Goal: Navigation & Orientation: Find specific page/section

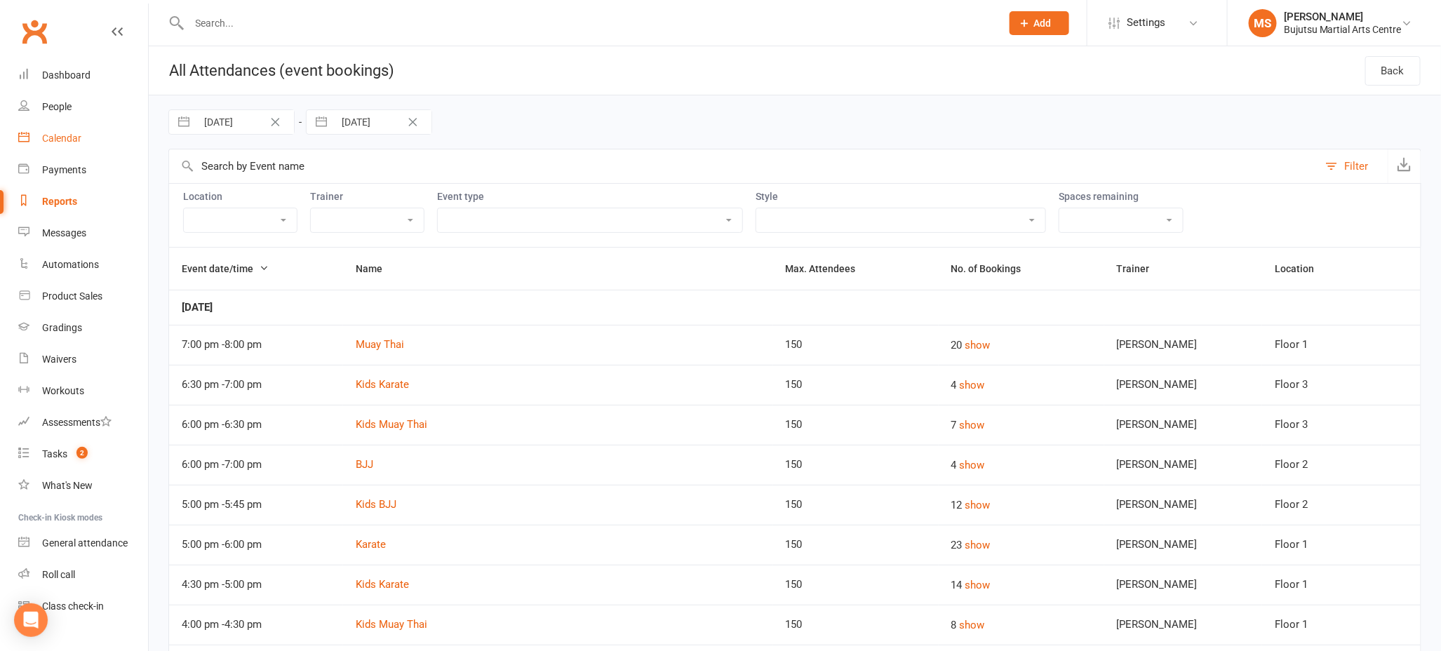
click at [61, 134] on div "Calendar" at bounding box center [61, 138] width 39 height 11
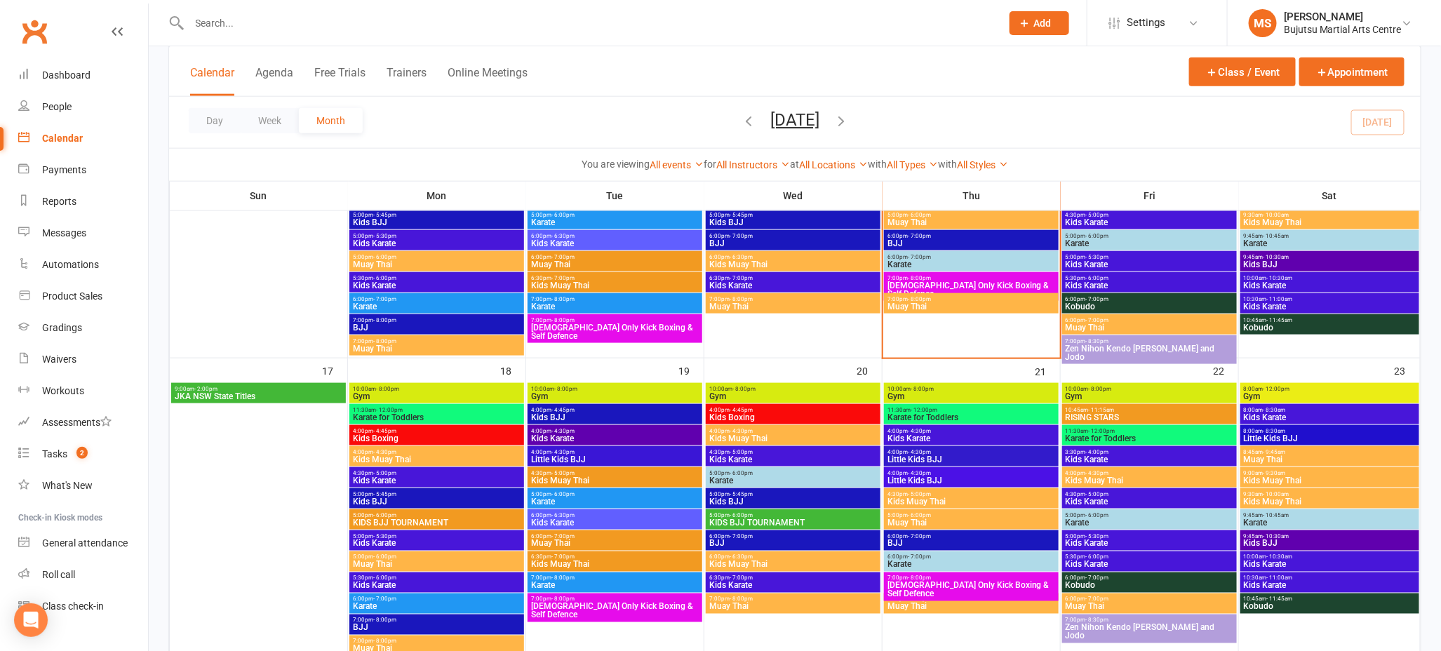
scroll to position [776, 0]
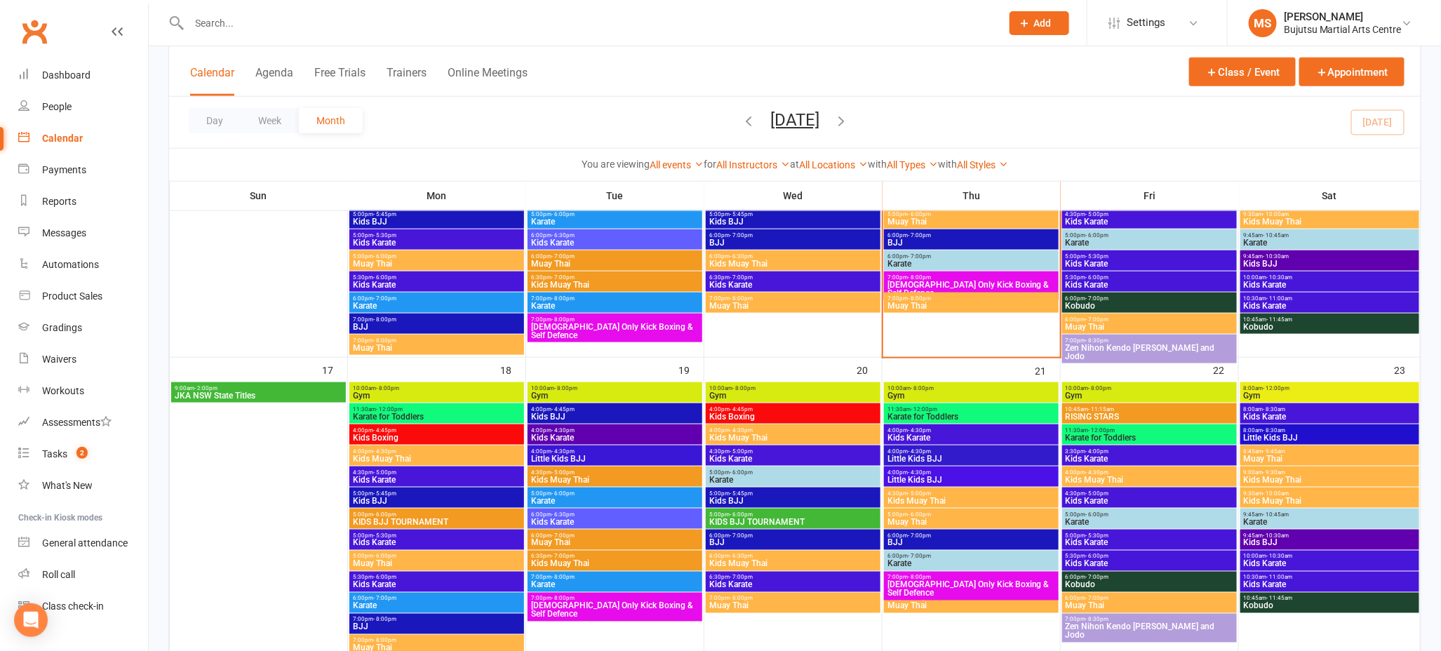
click at [804, 516] on span "5:00pm - 6:00pm" at bounding box center [792, 514] width 169 height 6
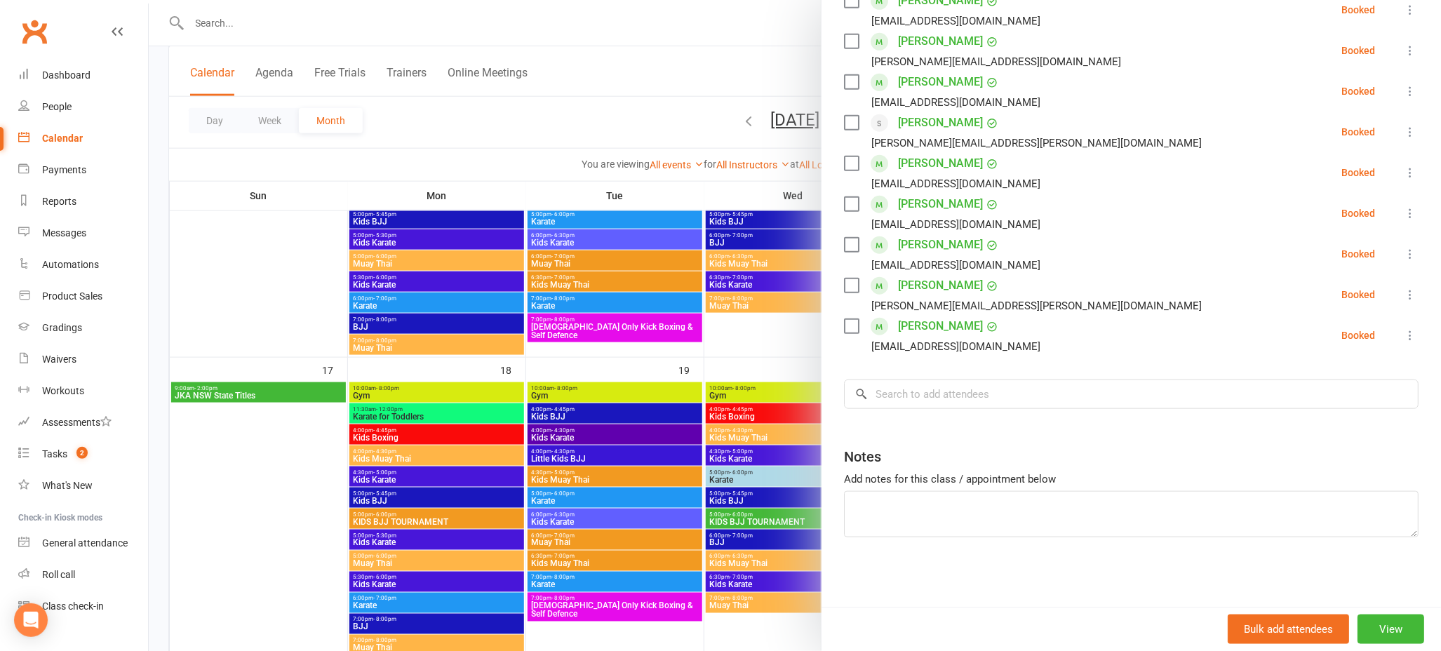
scroll to position [0, 0]
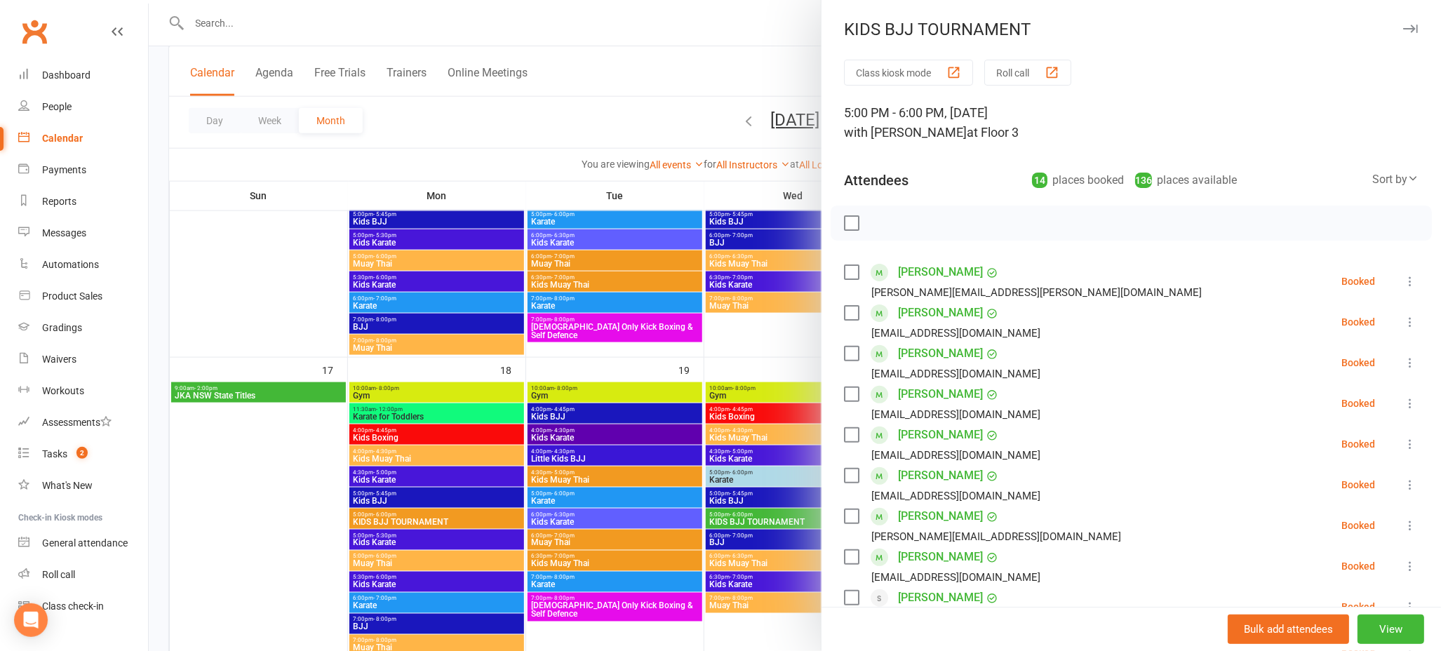
click at [1404, 182] on div "Sort by" at bounding box center [1395, 179] width 46 height 18
drag, startPoint x: 1358, startPoint y: 262, endPoint x: 1349, endPoint y: 264, distance: 9.4
click at [1358, 262] on link "Booking created" at bounding box center [1348, 265] width 139 height 28
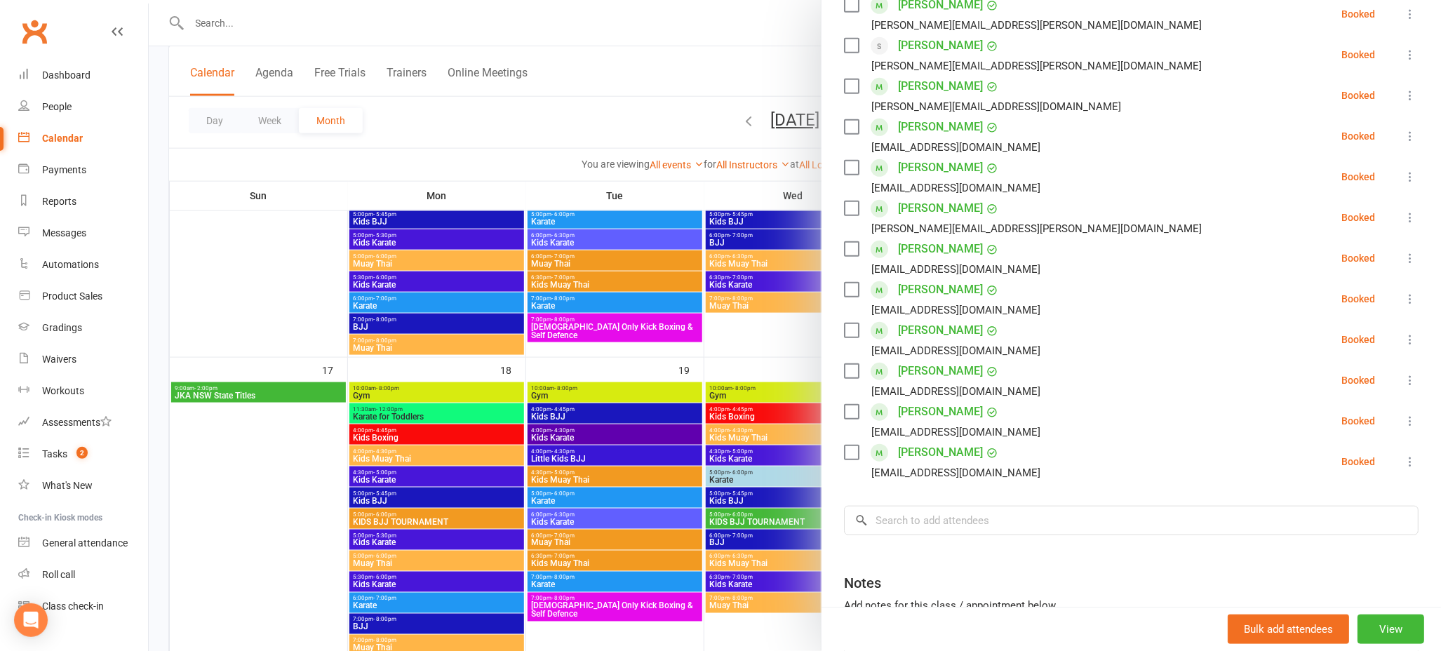
scroll to position [475, 0]
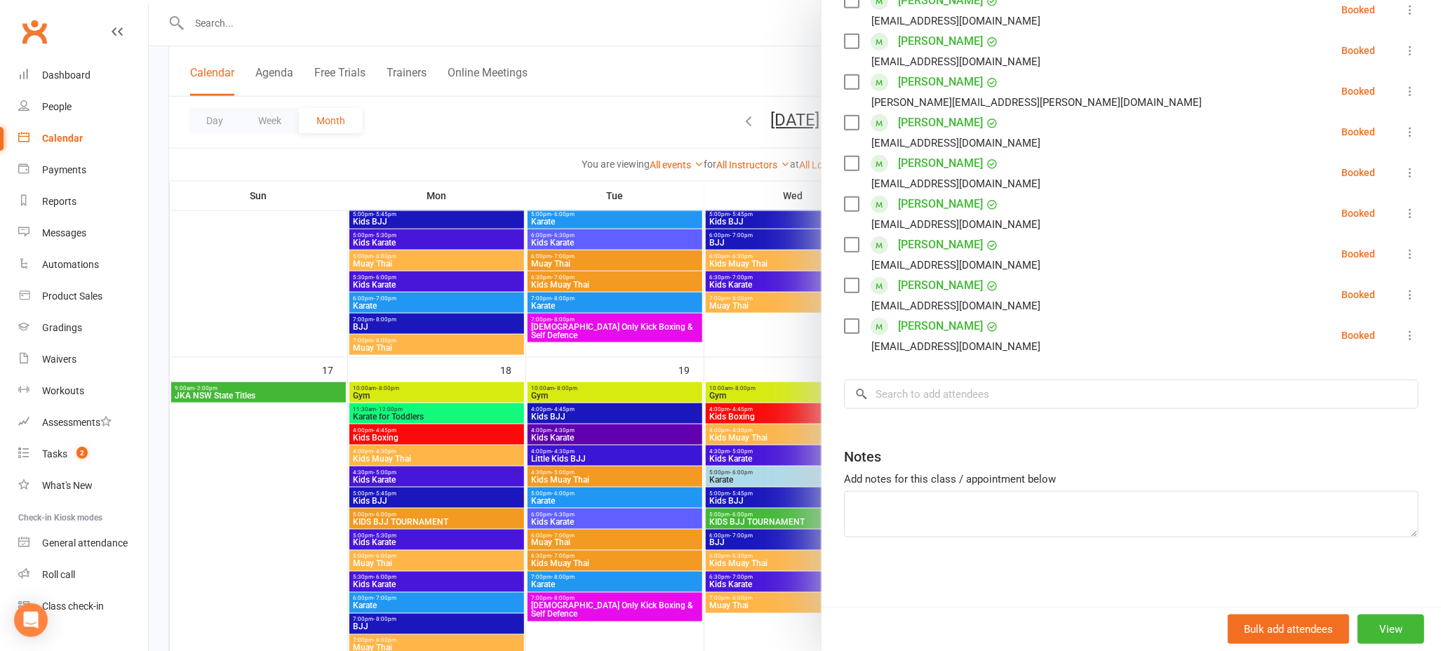
click at [934, 330] on link "[PERSON_NAME]" at bounding box center [940, 326] width 85 height 22
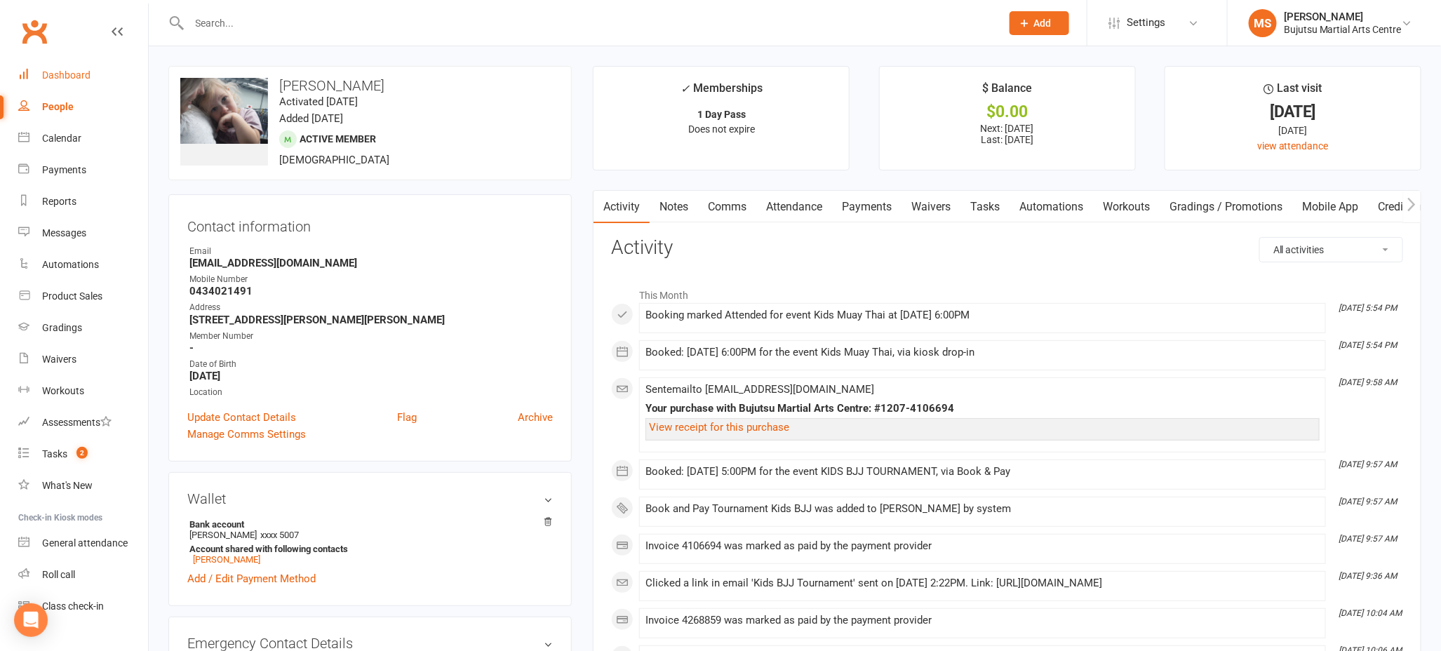
click at [71, 73] on div "Dashboard" at bounding box center [66, 74] width 48 height 11
